Goal: Task Accomplishment & Management: Manage account settings

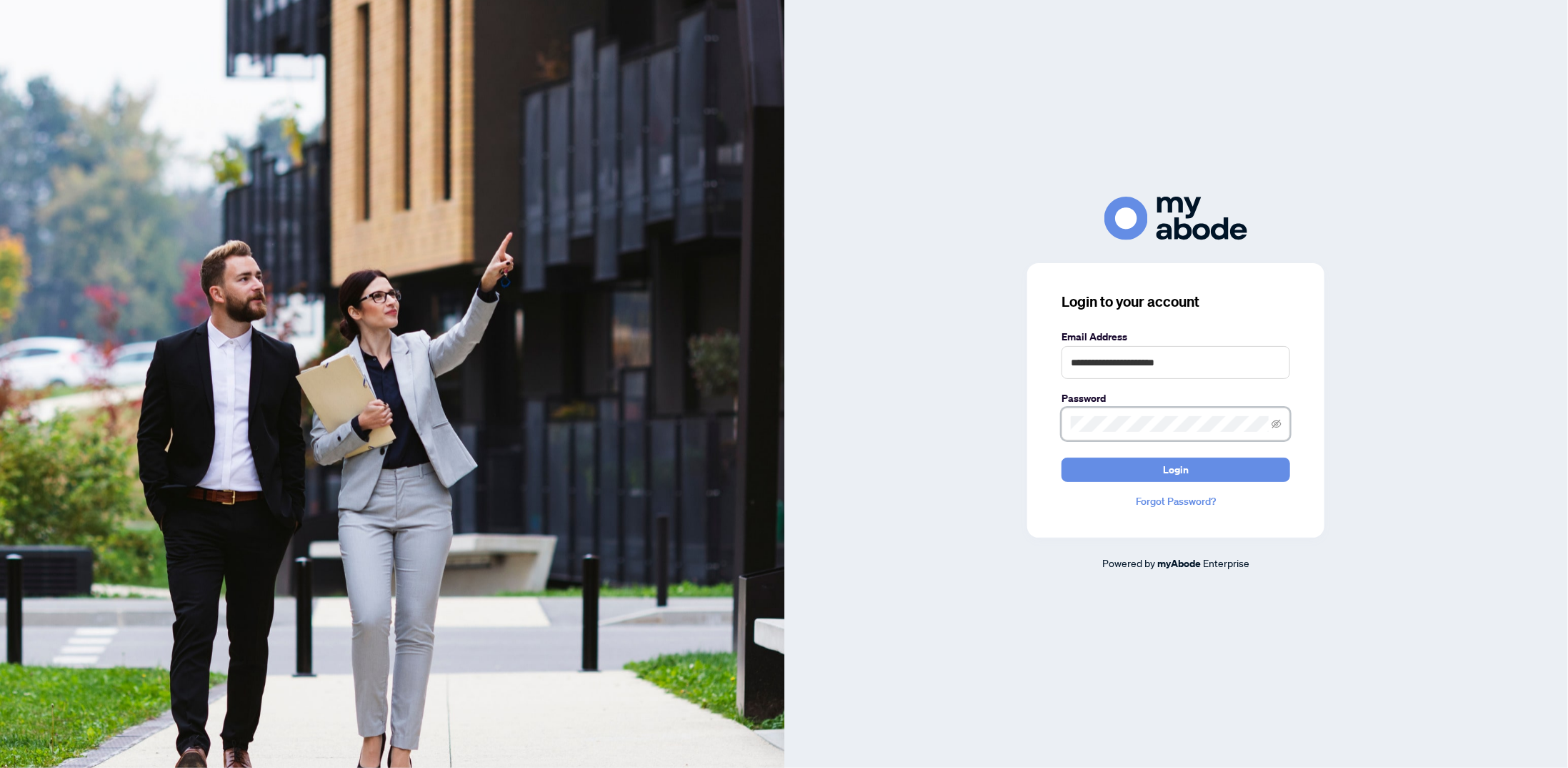
click at [1062, 457] on button "Login" at bounding box center [1176, 469] width 229 height 25
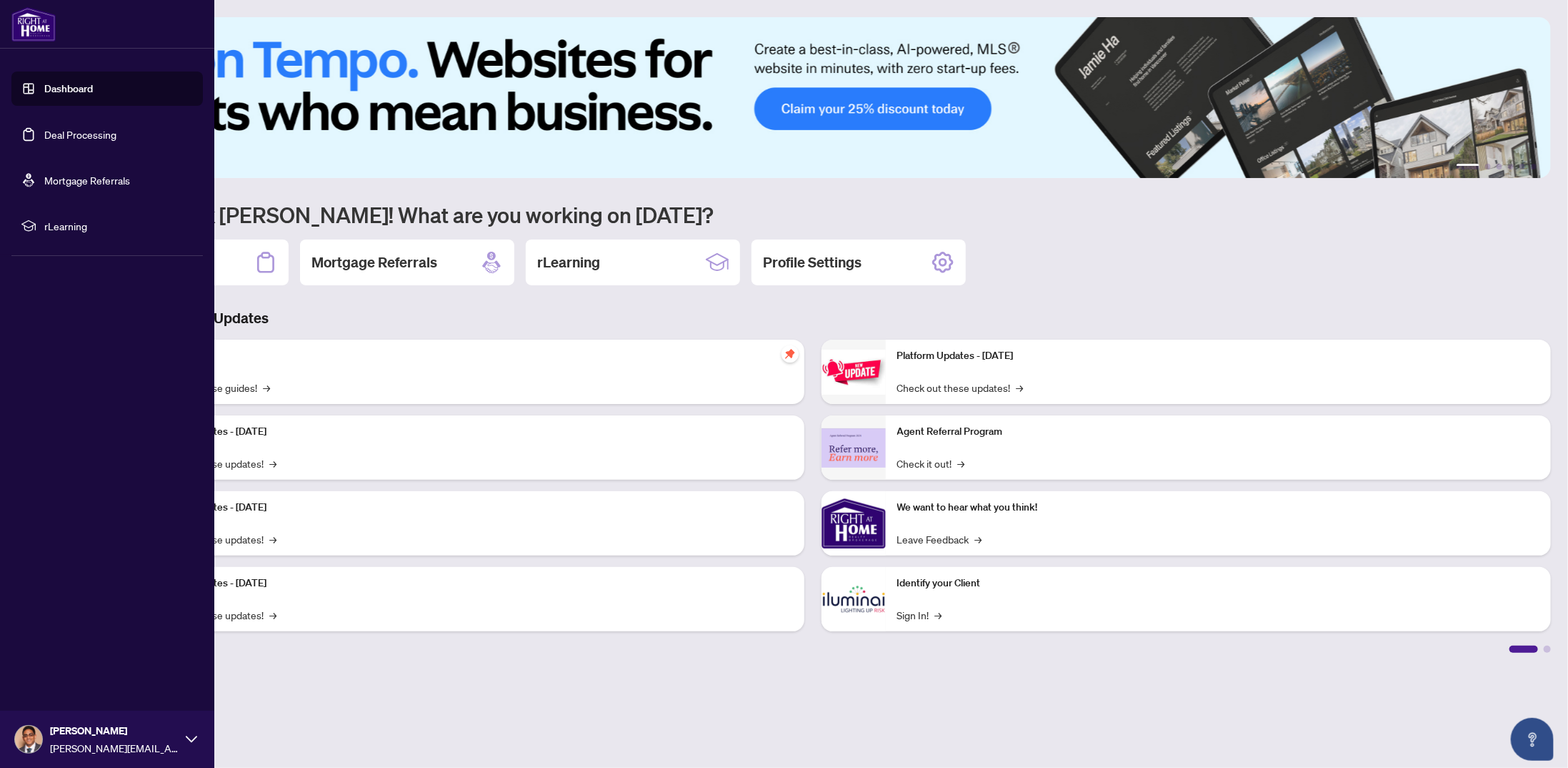
click at [66, 128] on link "Deal Processing" at bounding box center [80, 134] width 72 height 13
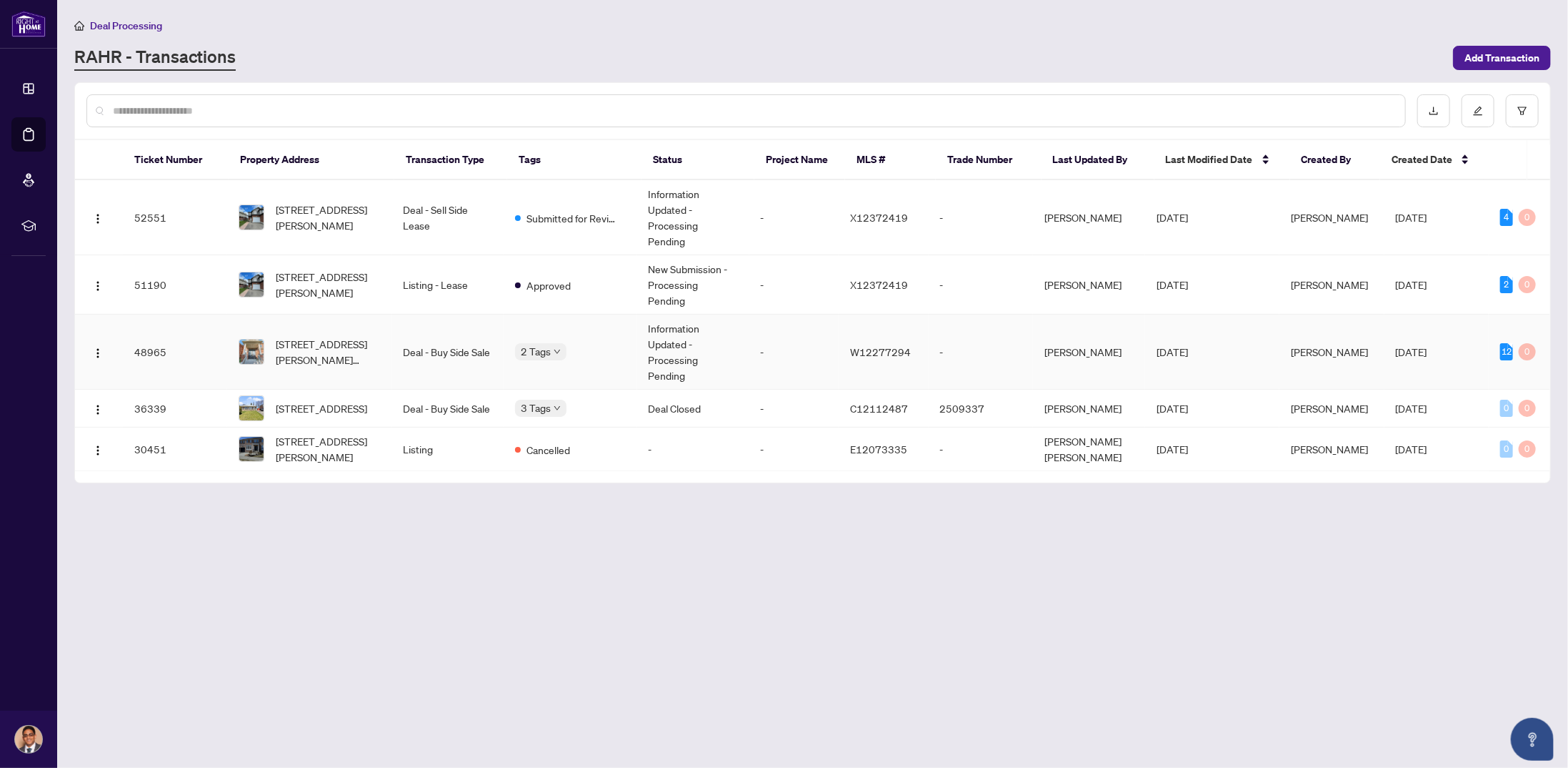
click at [960, 314] on td "-" at bounding box center [981, 352] width 105 height 75
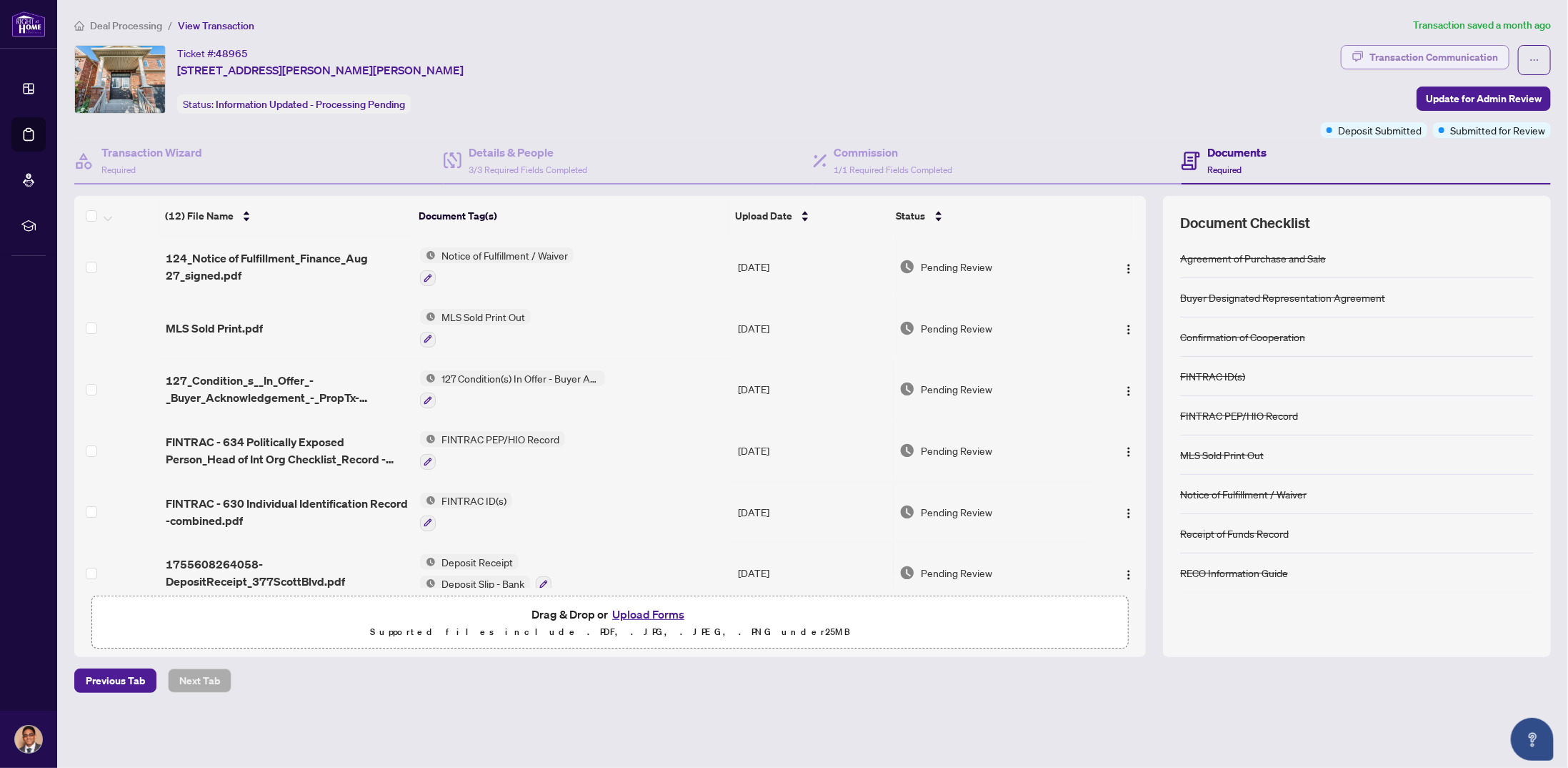
click at [1447, 55] on div "Transaction Communication" at bounding box center [1434, 57] width 129 height 23
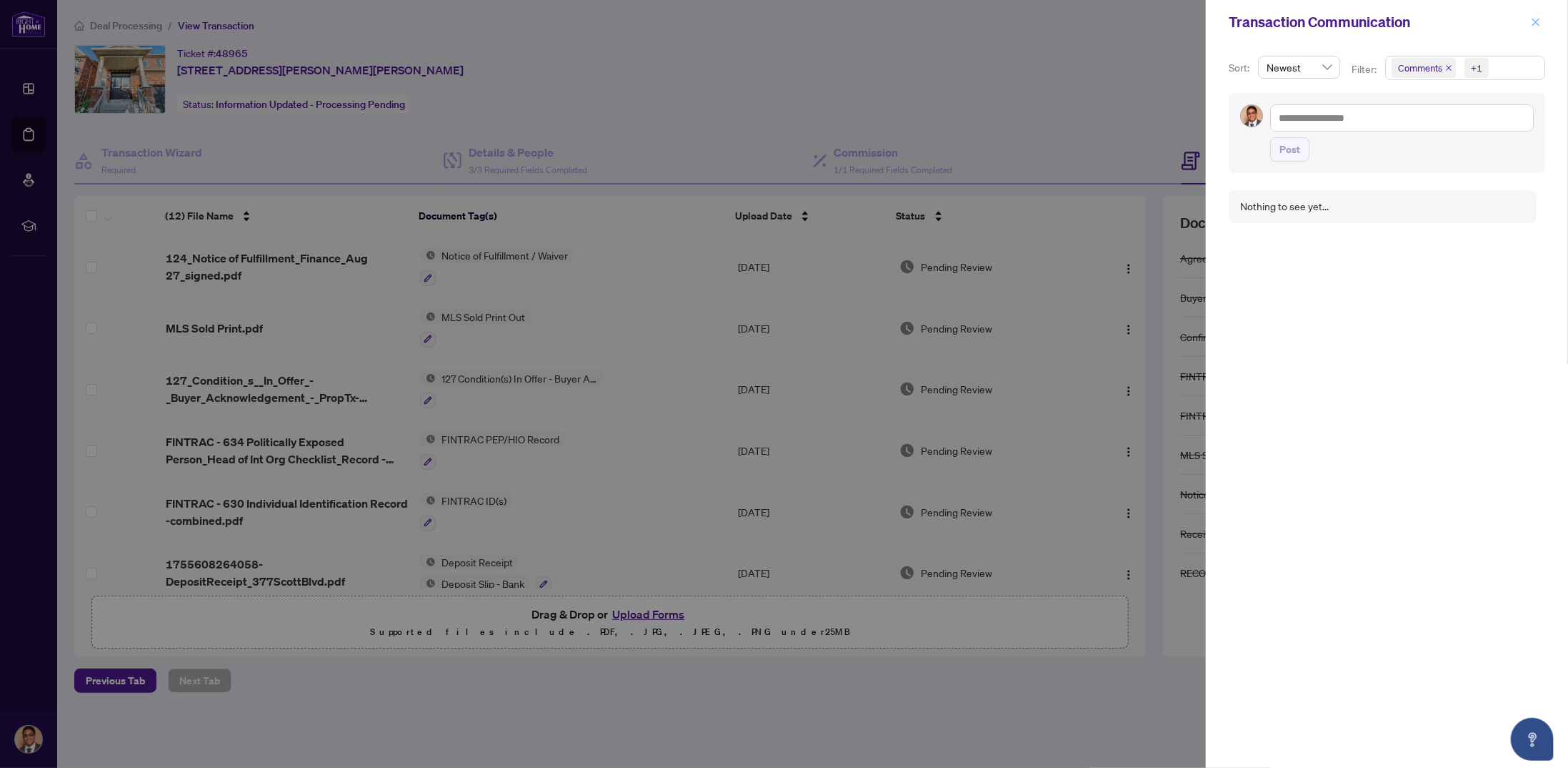
click at [1537, 19] on icon "close" at bounding box center [1537, 22] width 10 height 10
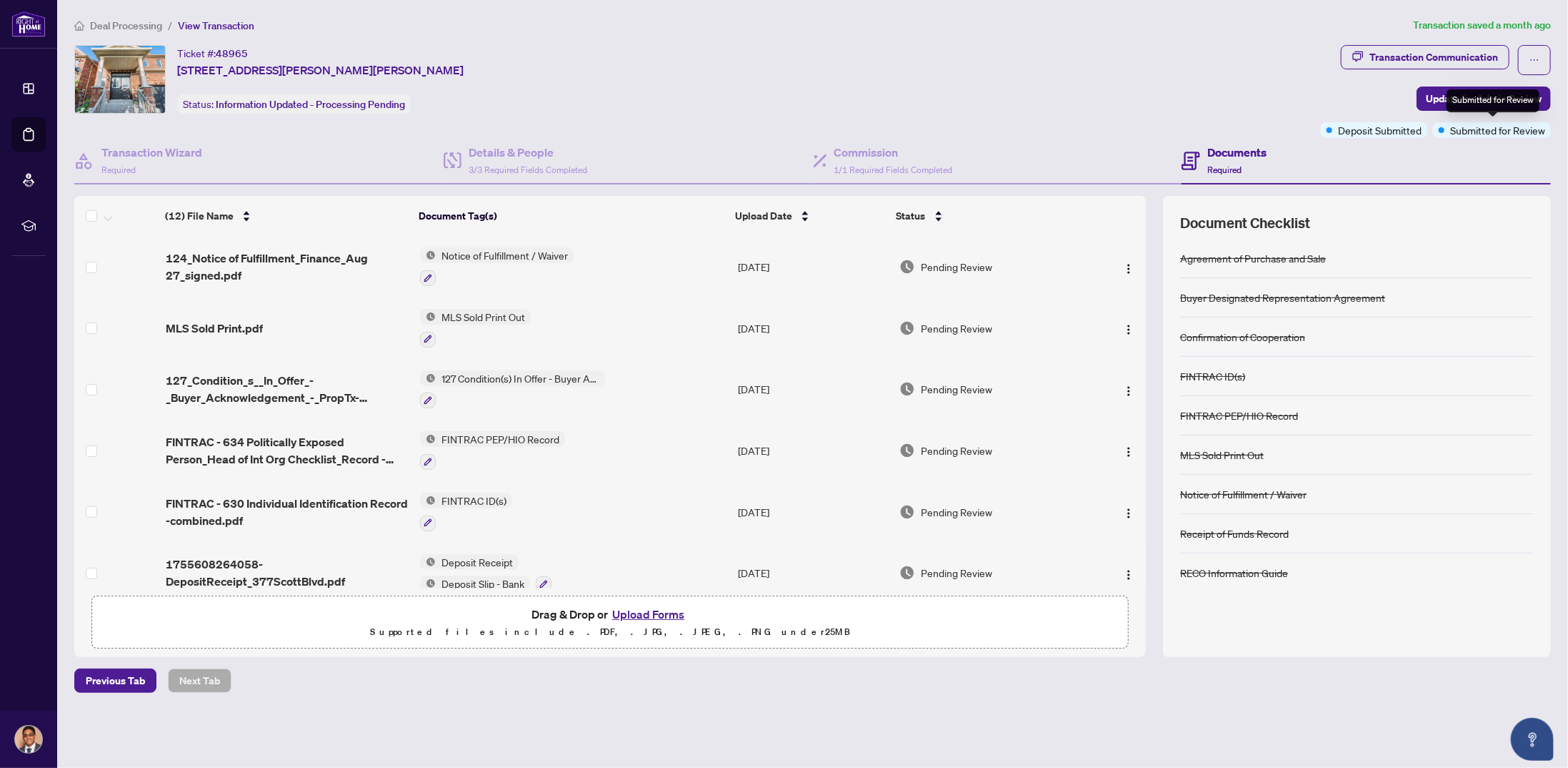
click at [1459, 91] on div "Submitted for Review" at bounding box center [1493, 100] width 93 height 23
click at [1434, 100] on span "Update for Admin Review" at bounding box center [1484, 98] width 116 height 23
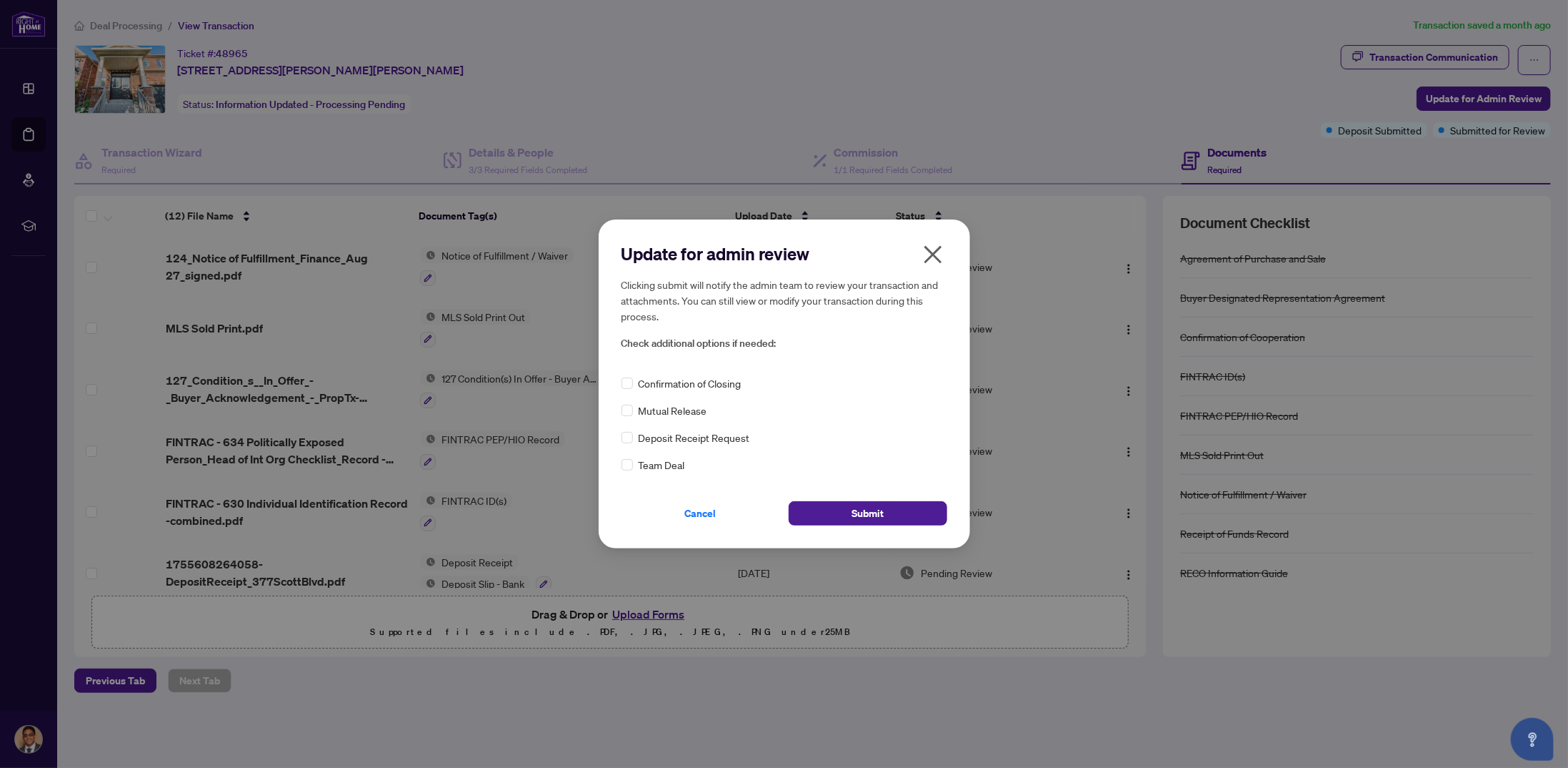
click at [938, 255] on icon "close" at bounding box center [933, 254] width 23 height 23
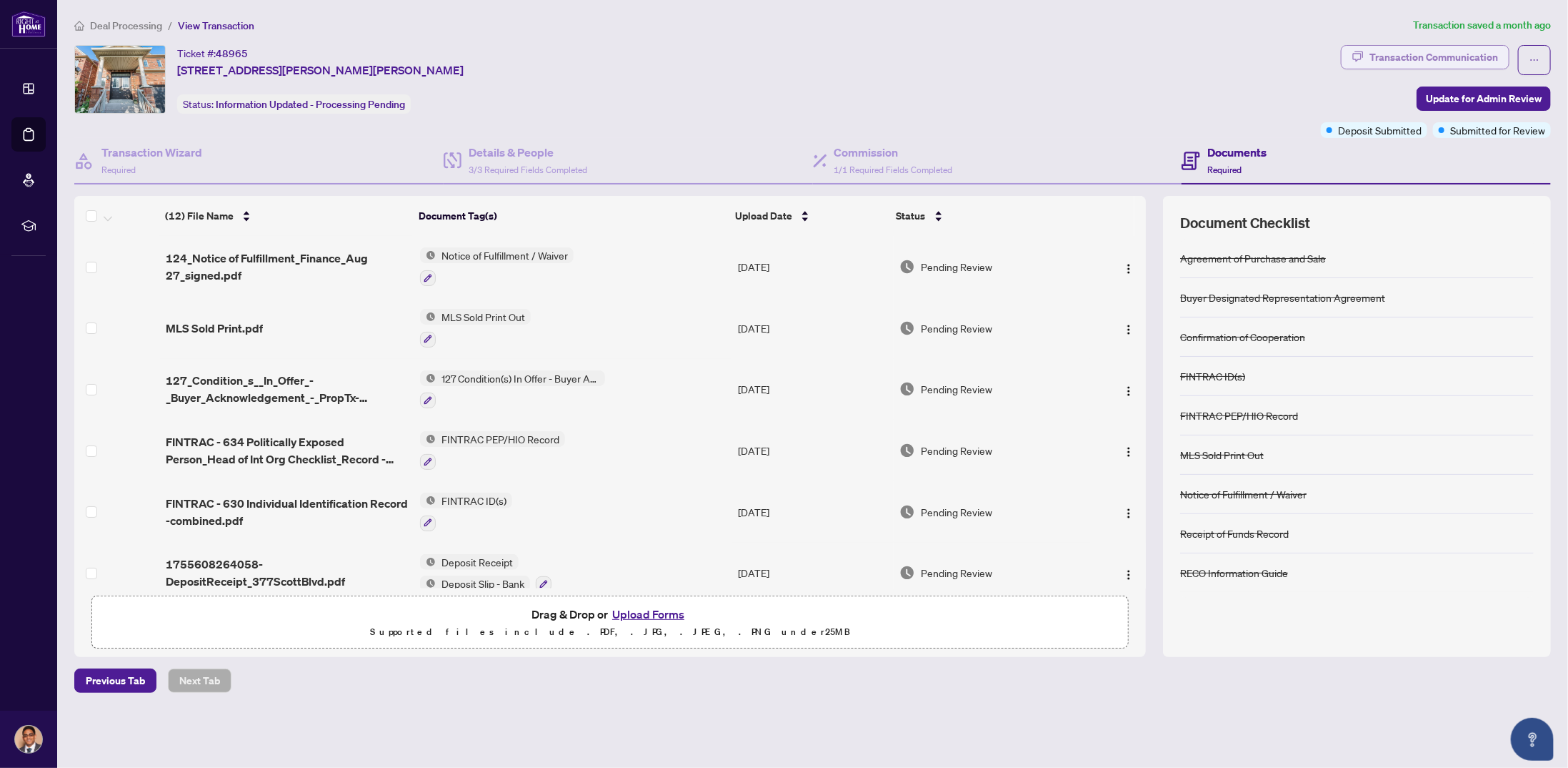
click at [1432, 55] on div "Transaction Communication" at bounding box center [1434, 57] width 129 height 23
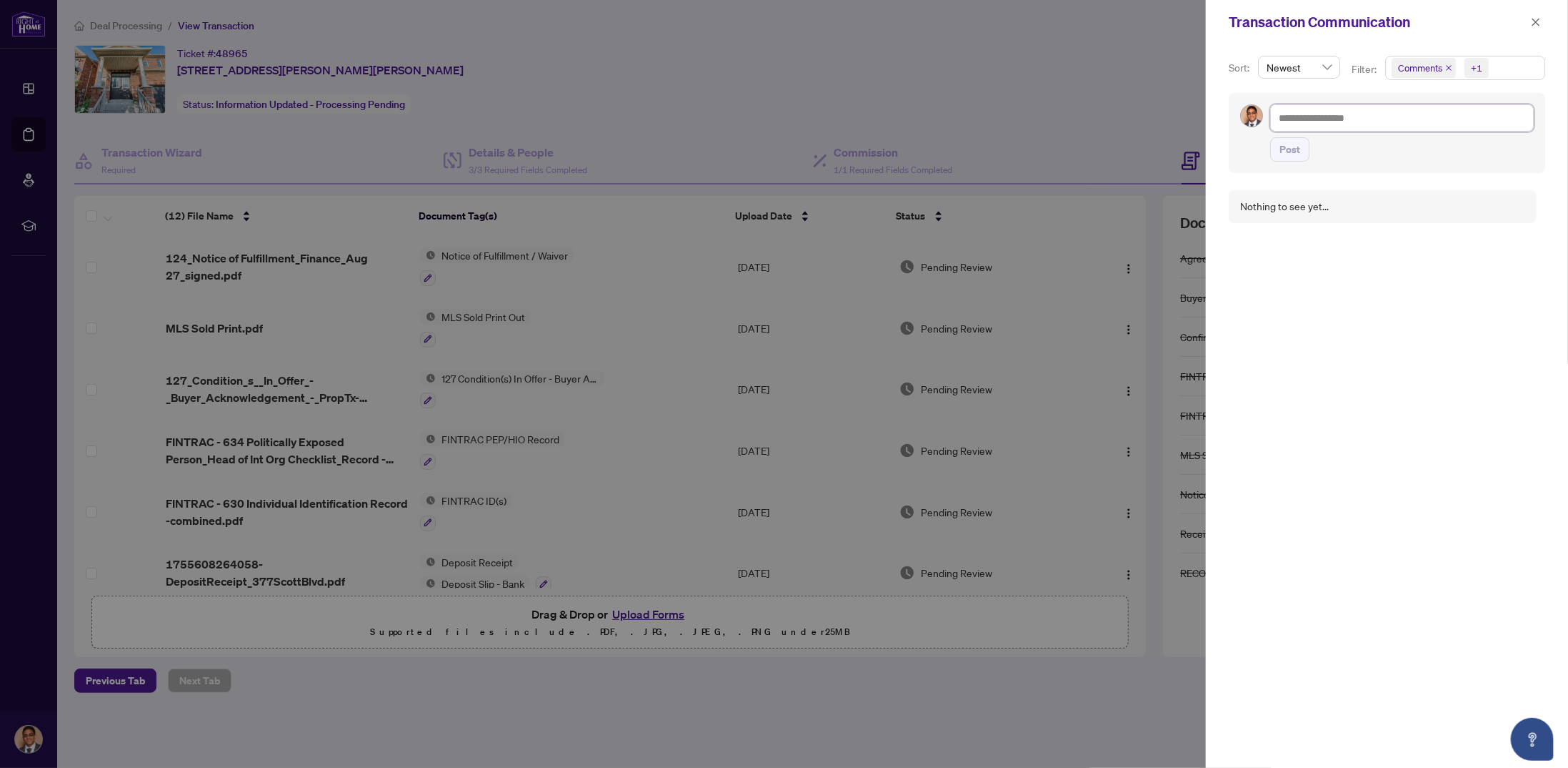
click at [1346, 109] on textarea at bounding box center [1402, 117] width 264 height 26
click at [1544, 20] on button "button" at bounding box center [1537, 22] width 19 height 17
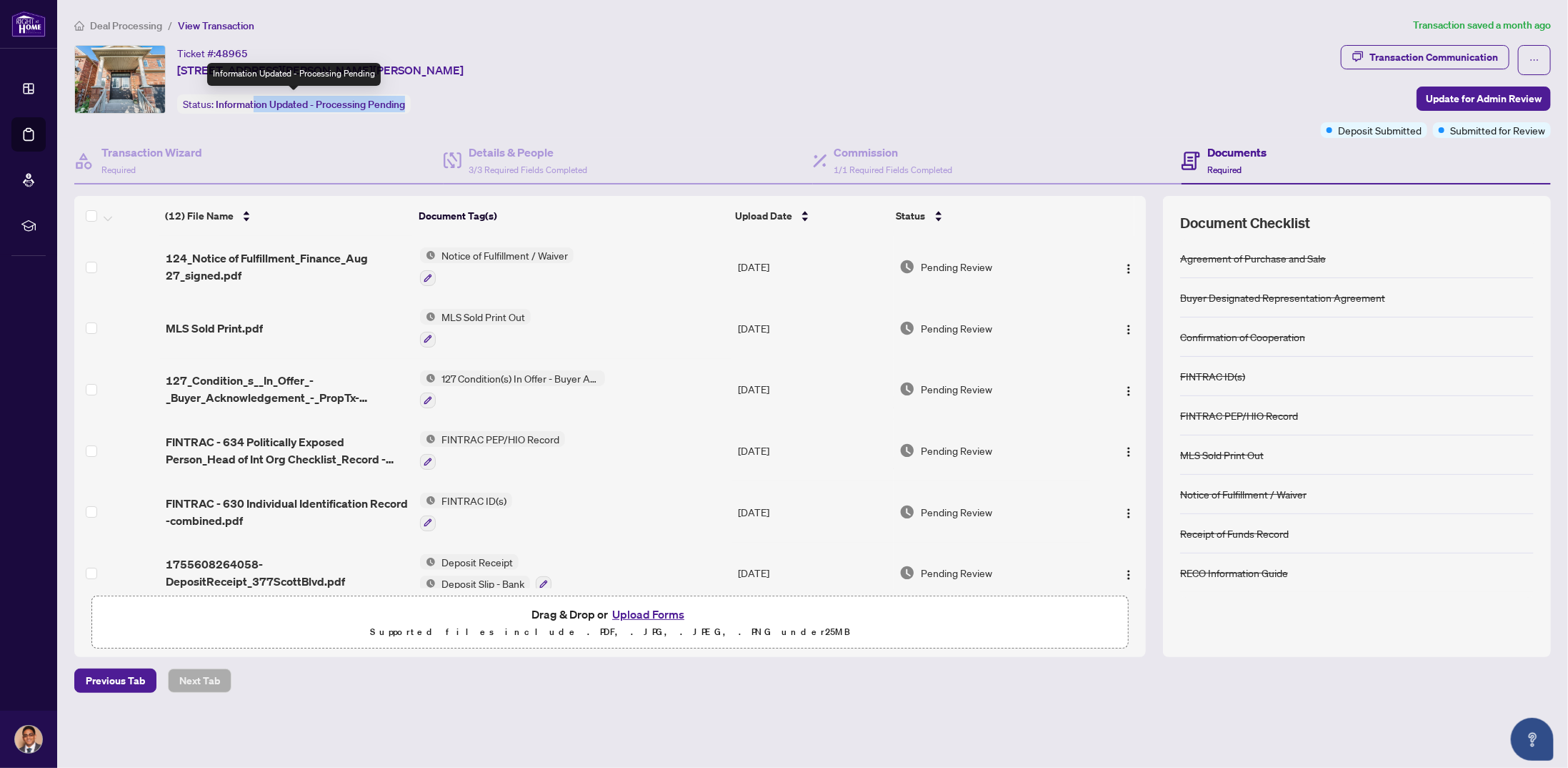
drag, startPoint x: 252, startPoint y: 111, endPoint x: 494, endPoint y: 106, distance: 242.1
click at [444, 106] on div "Ticket #: 48965 377 Scott Blvd, Milton, Ontario L9T 0T1, Canada Status: Informa…" at bounding box center [695, 79] width 1241 height 69
click at [592, 109] on div "Ticket #: 48965 377 Scott Blvd, Milton, Ontario L9T 0T1, Canada Status: Informa…" at bounding box center [695, 79] width 1241 height 69
click at [277, 109] on span "Information Updated - Processing Pending" at bounding box center [310, 104] width 189 height 13
